Goal: Information Seeking & Learning: Find specific fact

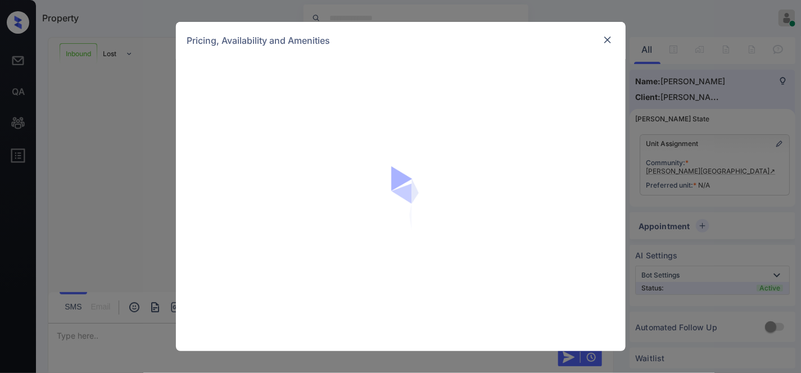
scroll to position [591, 0]
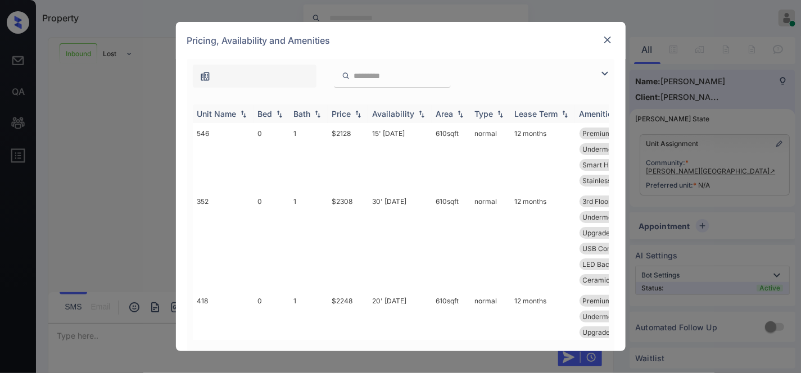
click at [345, 115] on div "Price" at bounding box center [341, 114] width 19 height 10
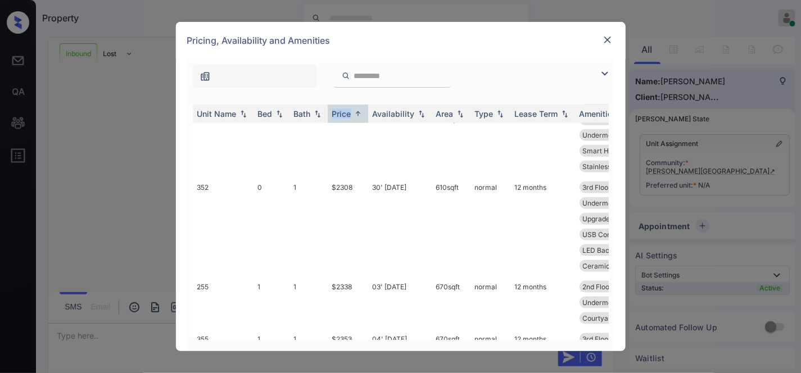
scroll to position [0, 0]
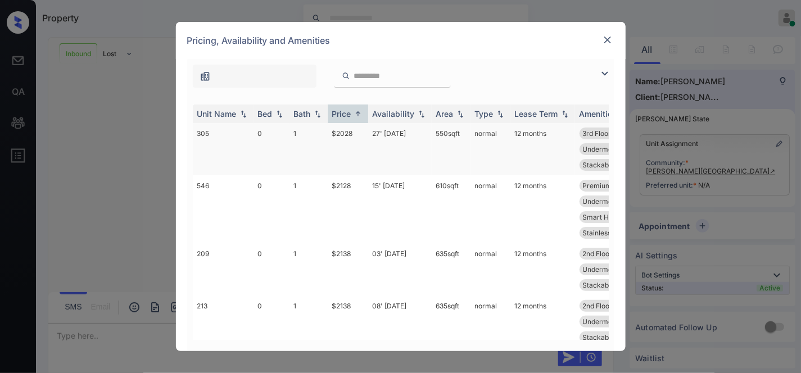
click at [363, 130] on td "$2028" at bounding box center [348, 149] width 40 height 52
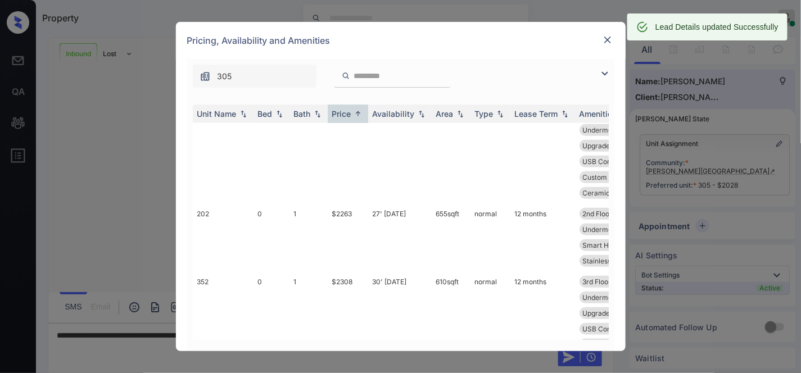
scroll to position [437, 0]
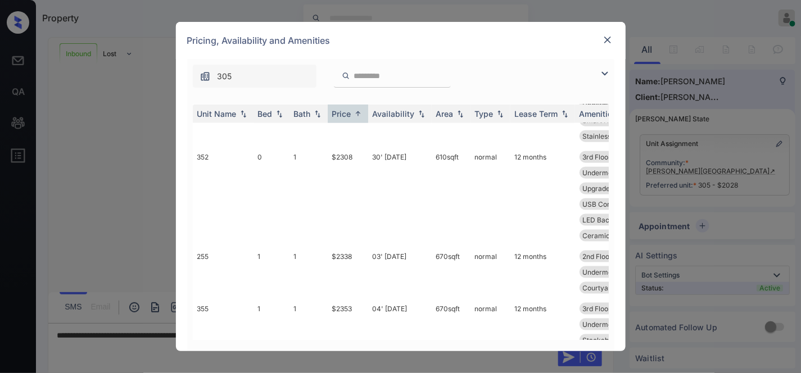
click at [610, 40] on img at bounding box center [607, 39] width 11 height 11
